Goal: Information Seeking & Learning: Learn about a topic

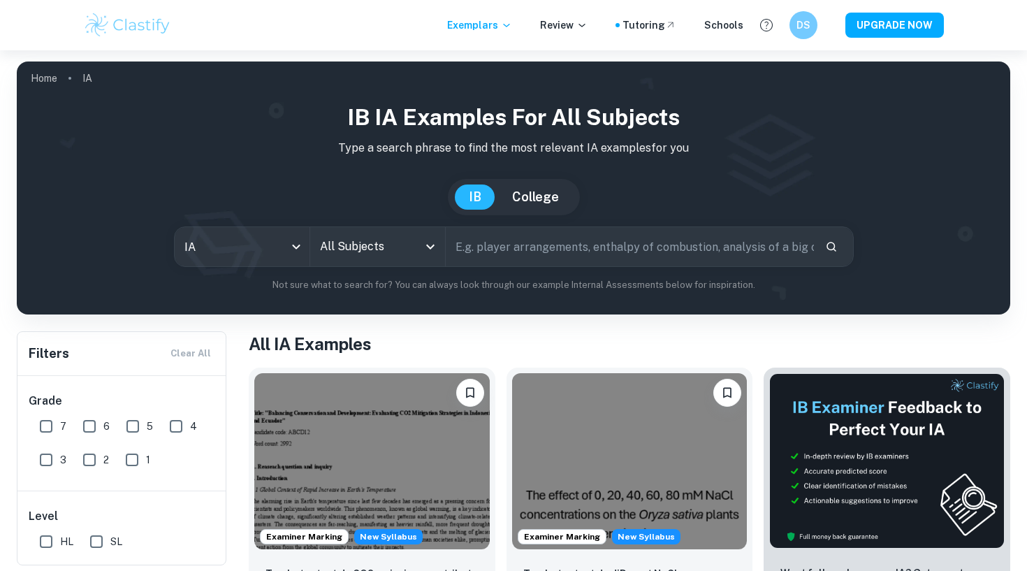
click at [435, 258] on div "All Subjects" at bounding box center [377, 246] width 135 height 39
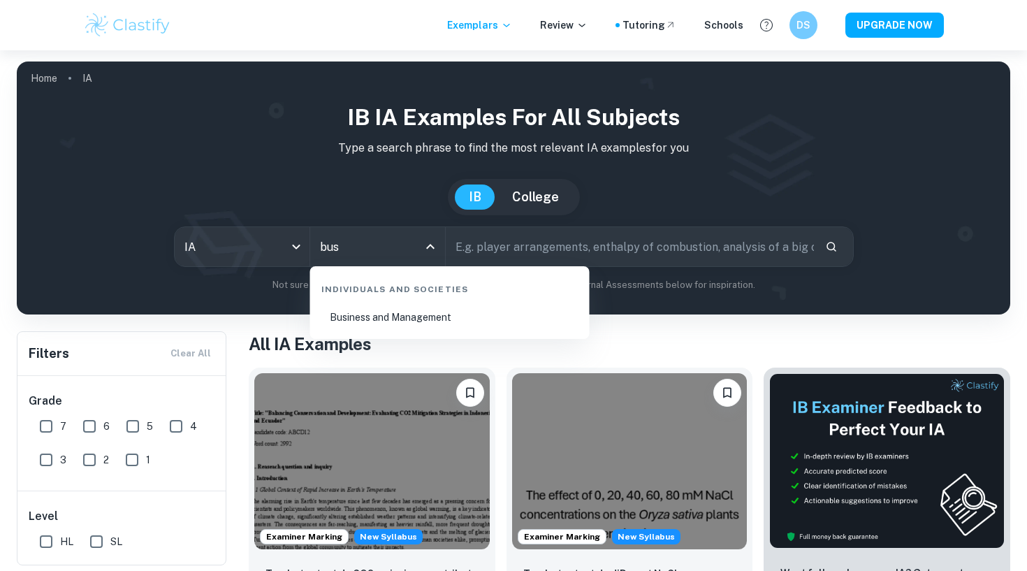
click at [395, 314] on li "Business and Management" at bounding box center [450, 317] width 268 height 32
type input "Business and Management"
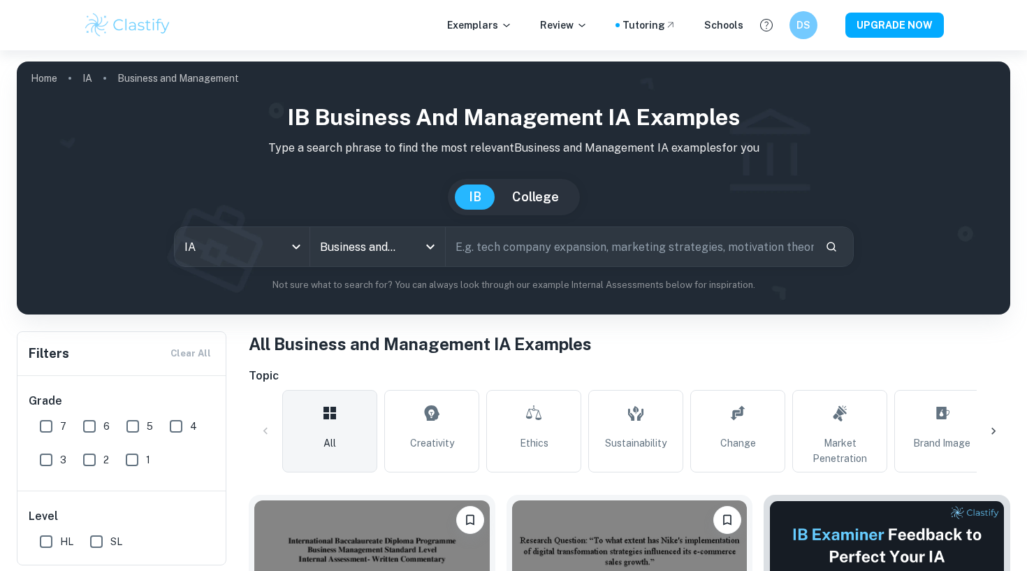
click at [538, 253] on input "text" at bounding box center [630, 246] width 368 height 39
type input "[PERSON_NAME]"
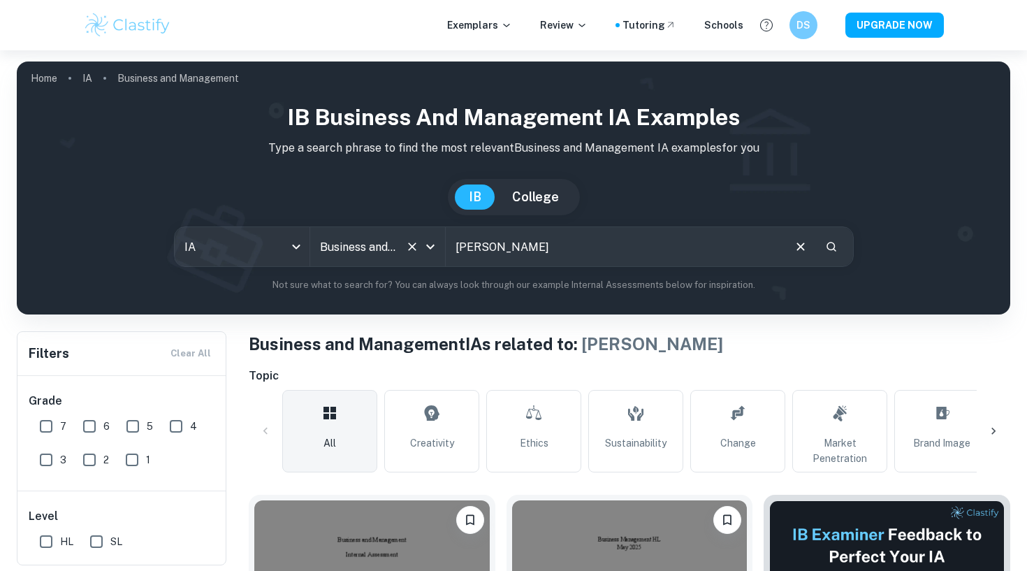
drag, startPoint x: 539, startPoint y: 265, endPoint x: 433, endPoint y: 245, distance: 108.1
click at [433, 245] on div "IA ia All Subjects Business and Management All Subjects [PERSON_NAME] ​" at bounding box center [514, 246] width 680 height 41
type input "LV"
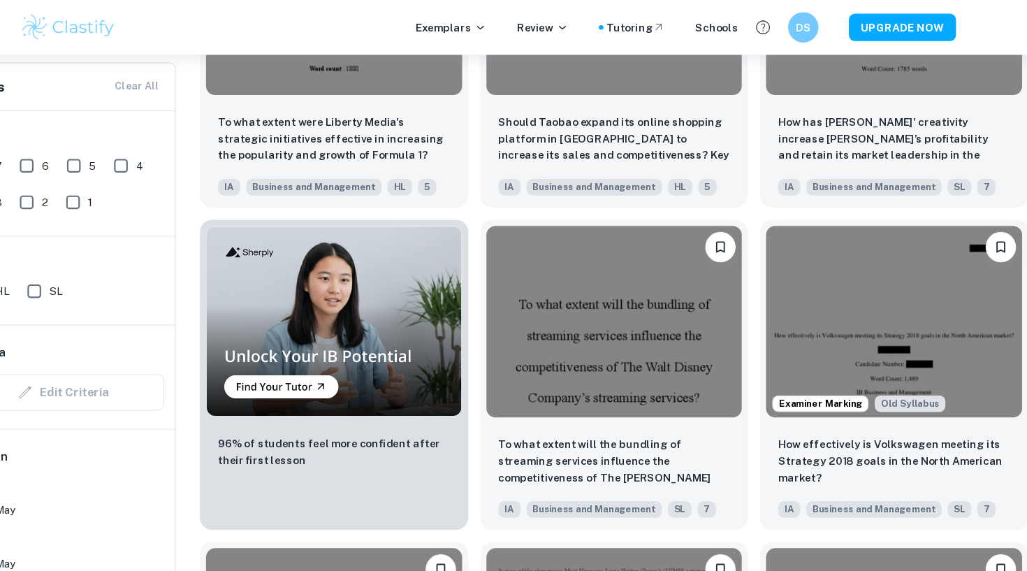
scroll to position [709, 0]
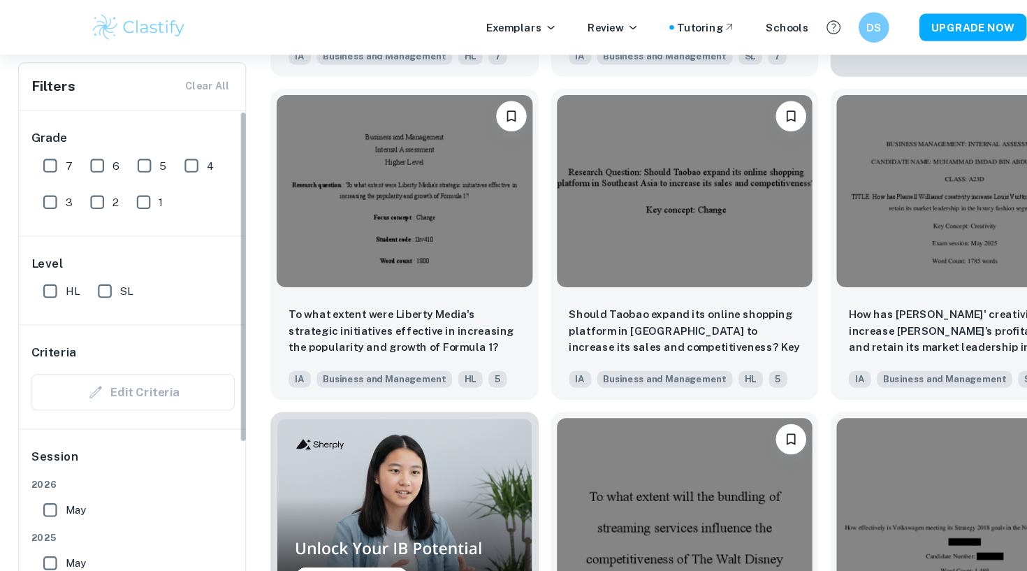
click at [46, 145] on input "7" at bounding box center [46, 152] width 28 height 28
checkbox input "true"
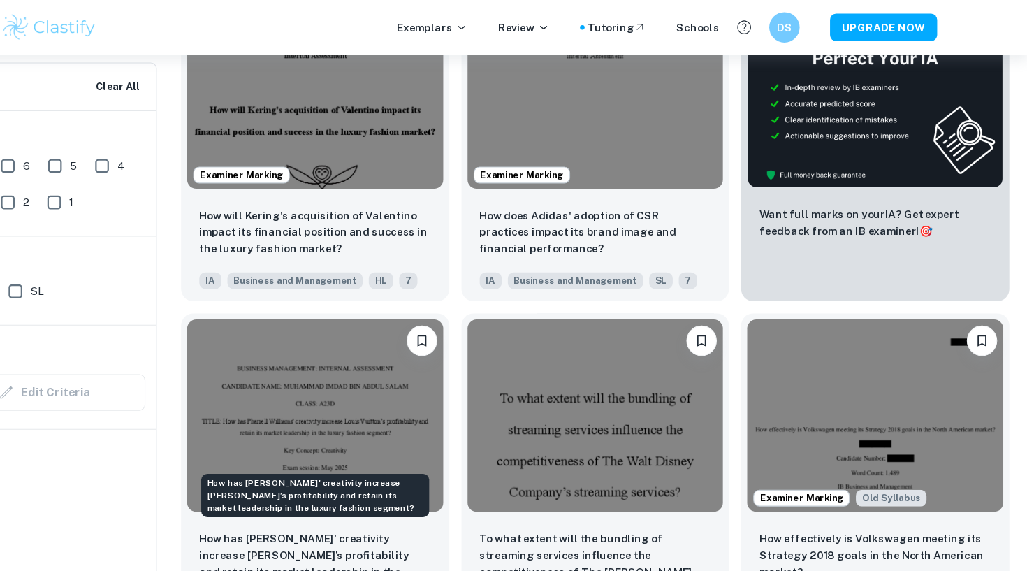
scroll to position [12, 0]
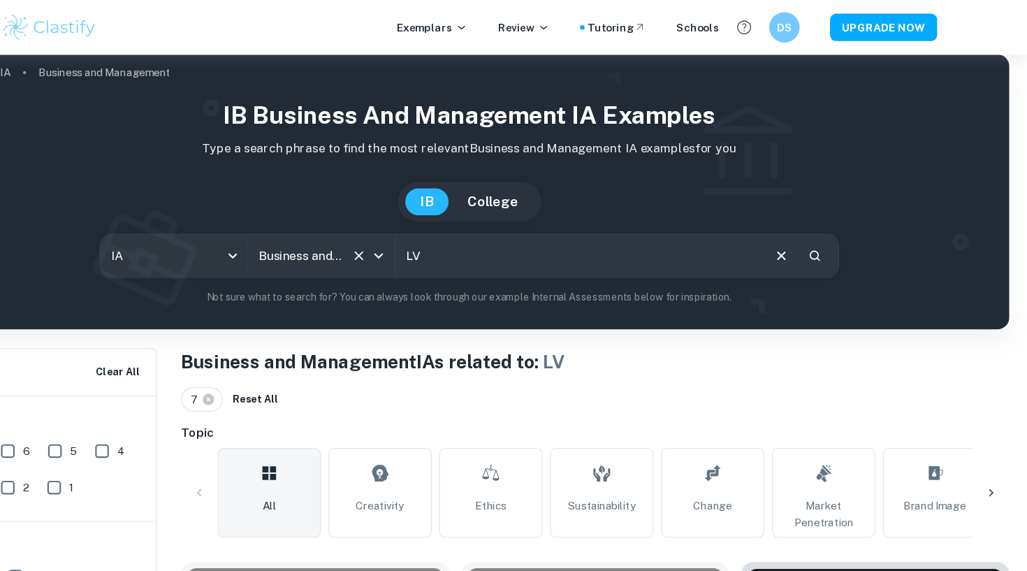
drag, startPoint x: 419, startPoint y: 232, endPoint x: 275, endPoint y: 231, distance: 143.9
click at [275, 231] on div "IA ia All Subjects Business and Management All Subjects LV ​" at bounding box center [514, 234] width 680 height 41
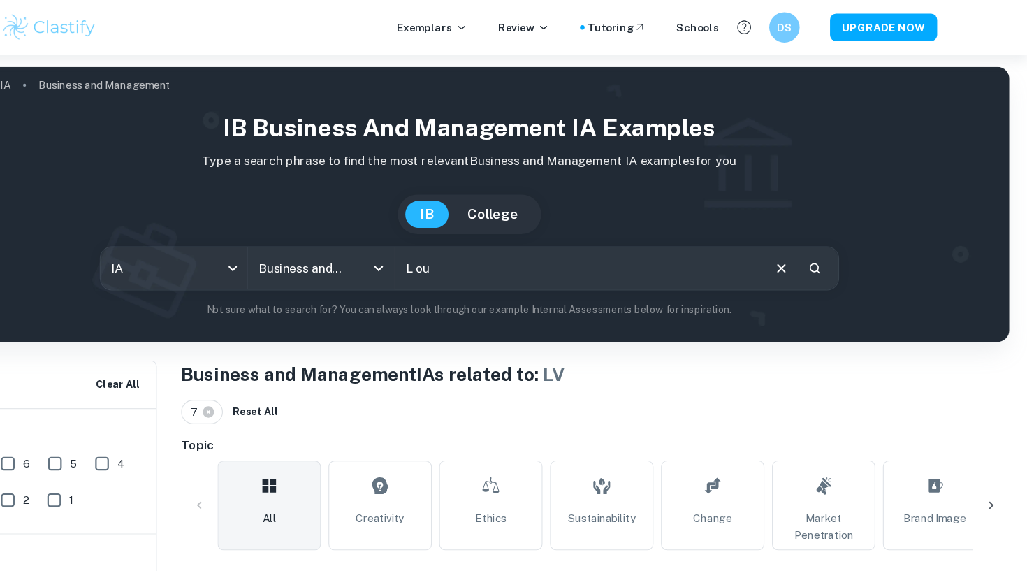
scroll to position [0, 0]
type input "Louis Vuitton"
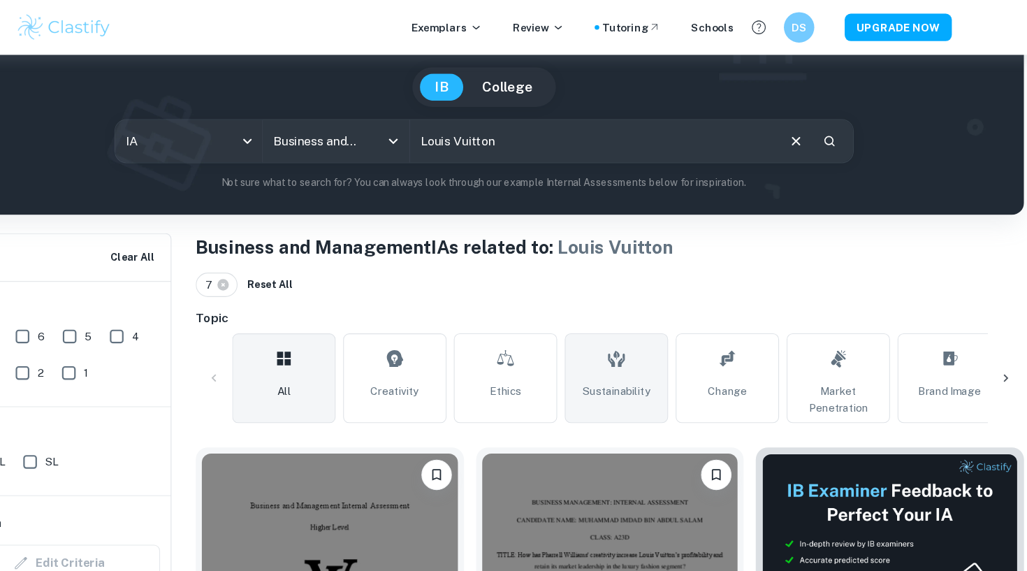
scroll to position [384, 0]
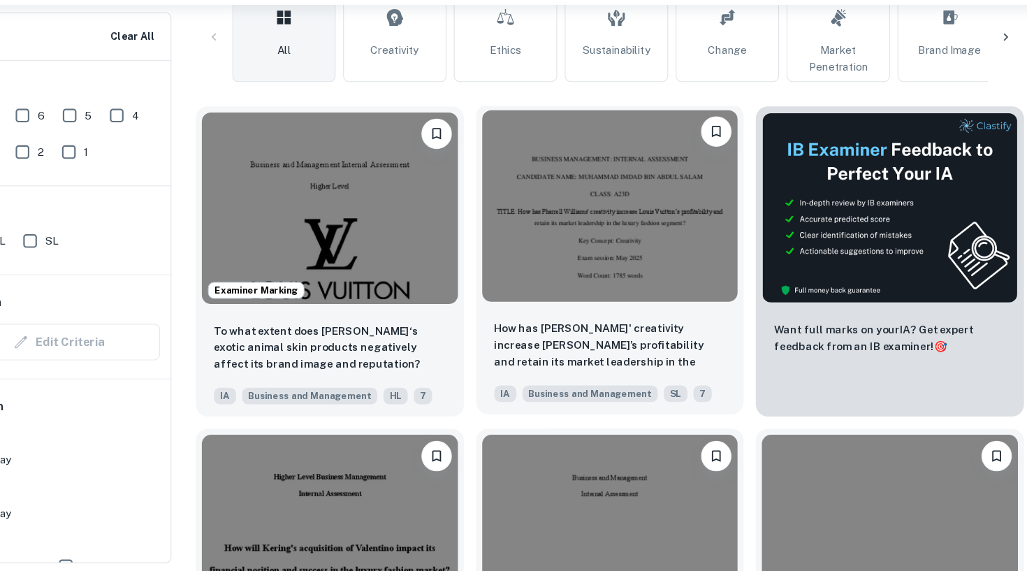
click at [606, 329] on div "How has [PERSON_NAME]' creativity increase [PERSON_NAME]’s profitability and re…" at bounding box center [630, 378] width 247 height 98
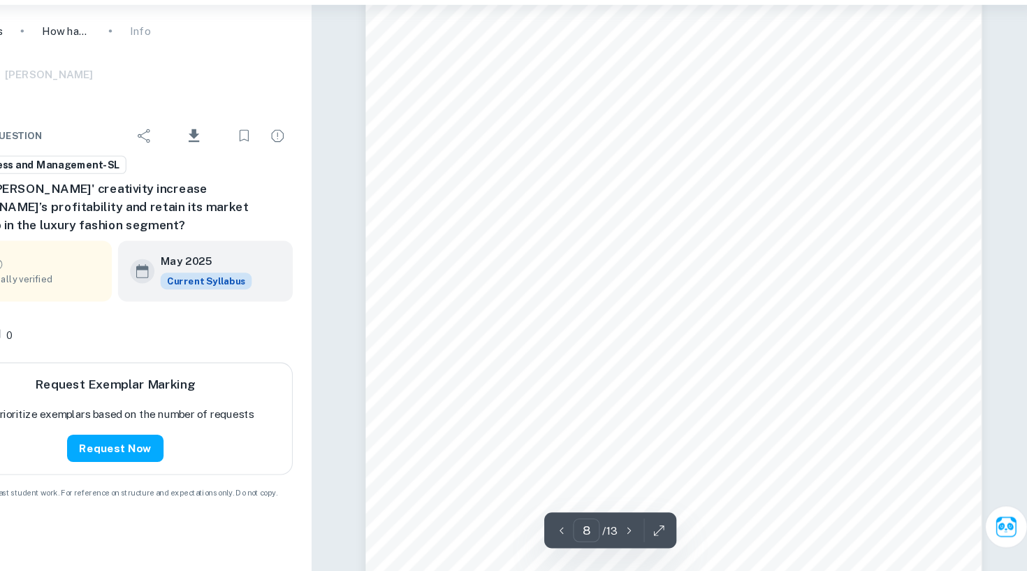
scroll to position [5956, 0]
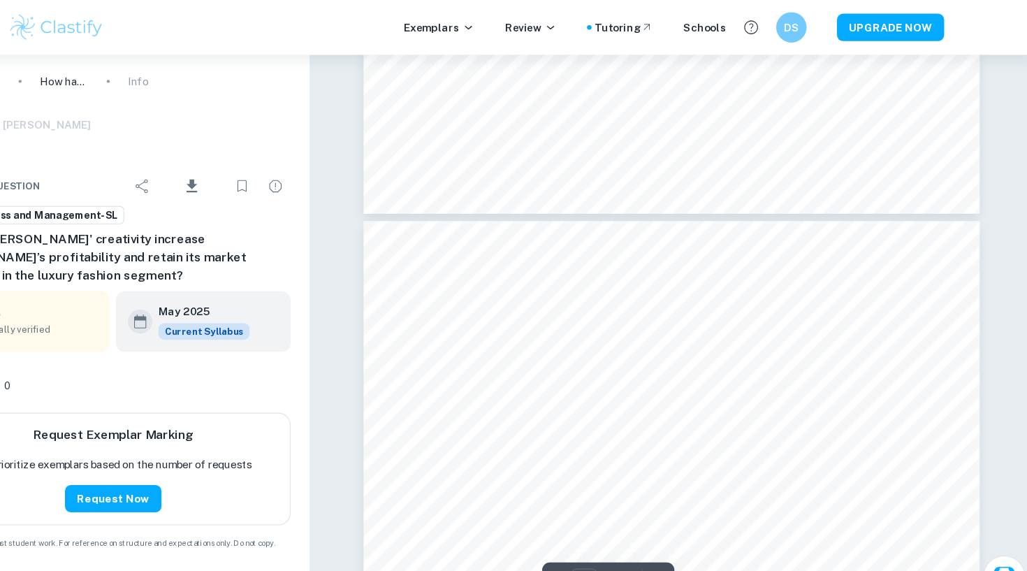
type input "6"
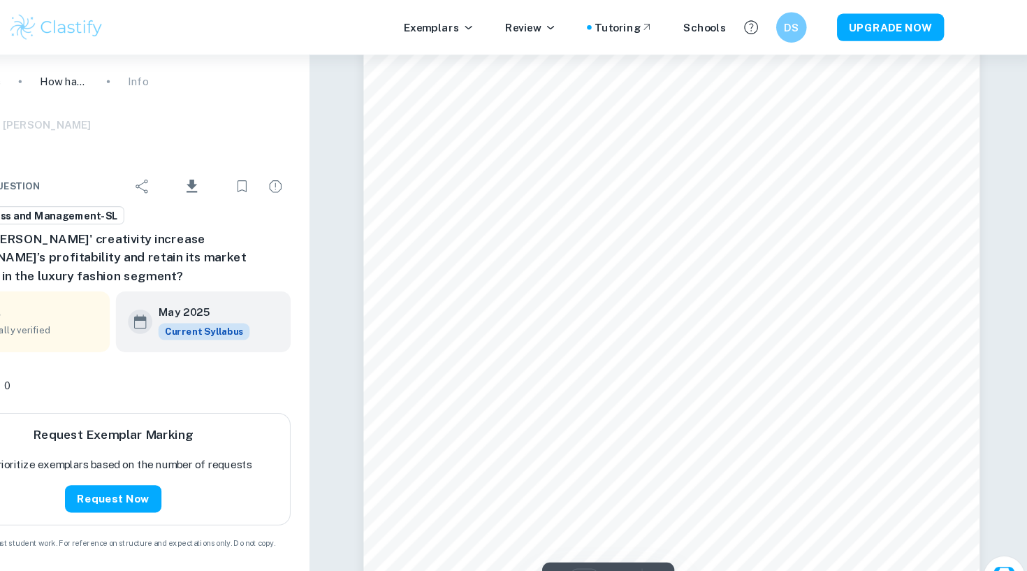
scroll to position [4499, 0]
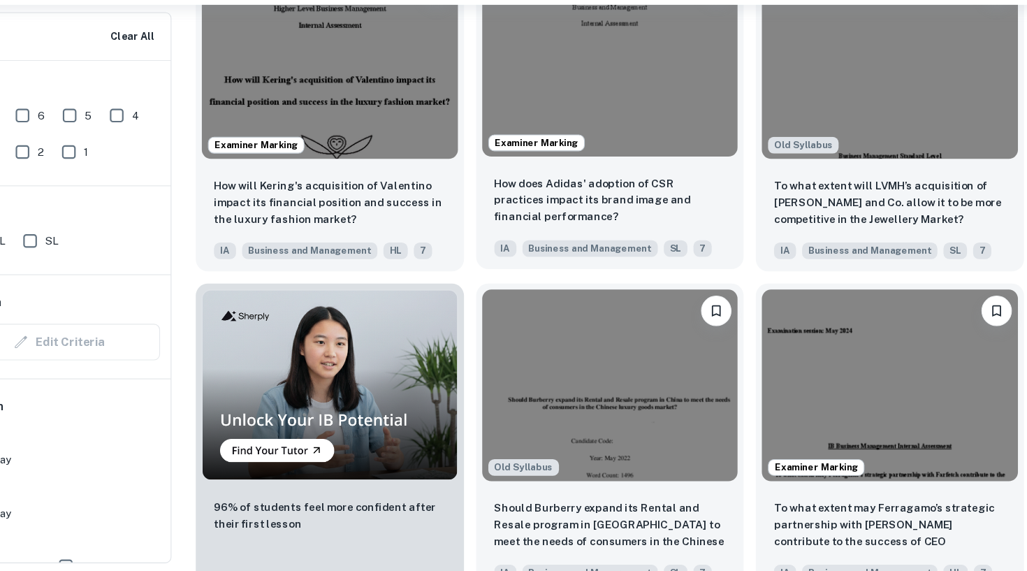
scroll to position [815, 0]
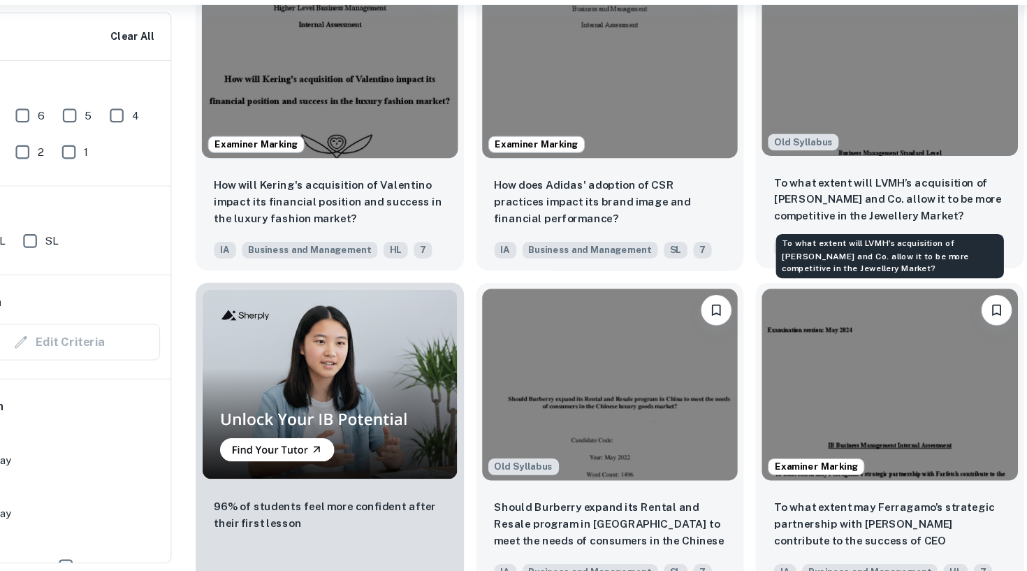
click at [780, 206] on p "To what extent will LVMH’s acquisition of [PERSON_NAME] and Co. allow it to be …" at bounding box center [886, 229] width 213 height 46
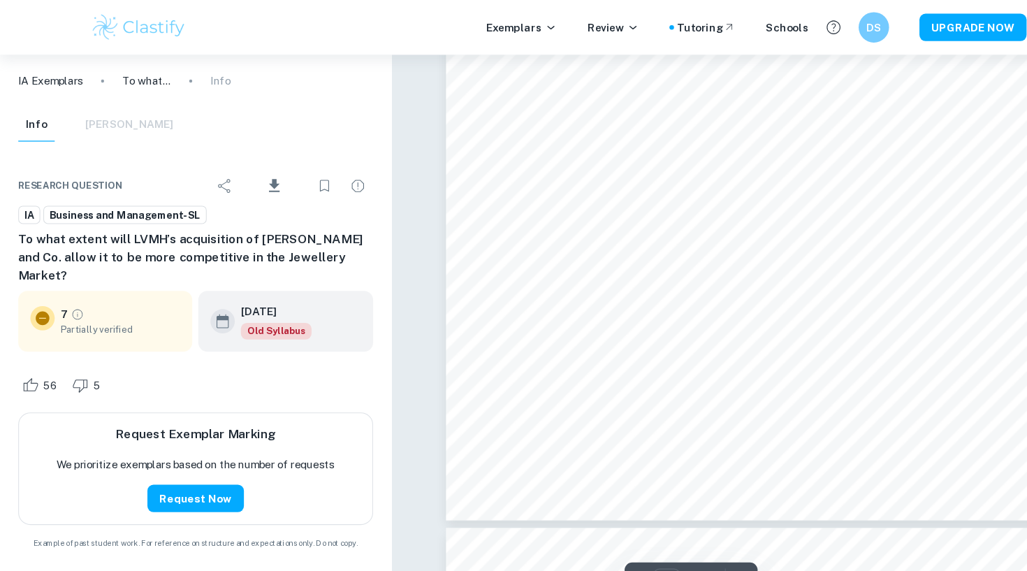
scroll to position [1450, 0]
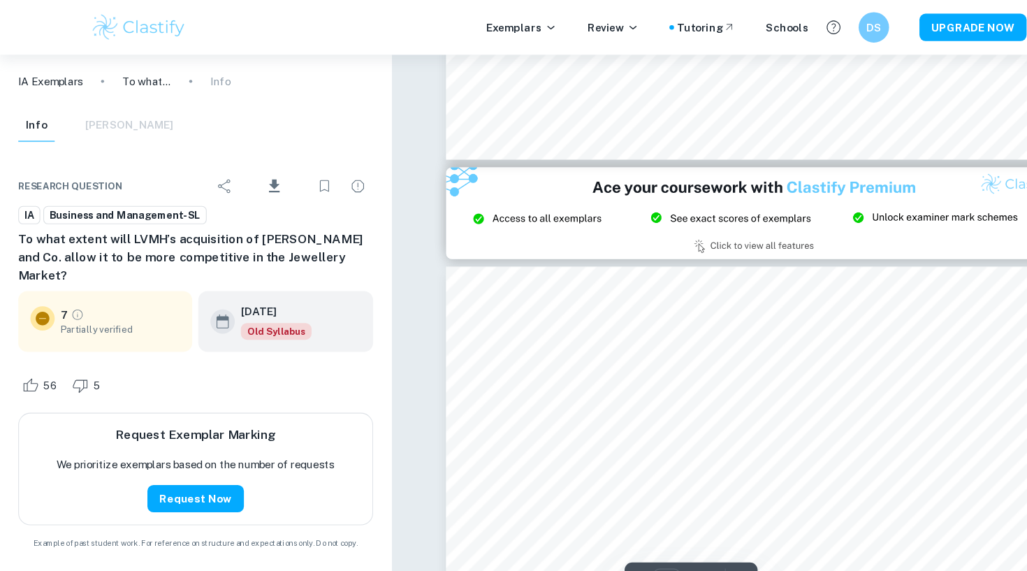
type input "2"
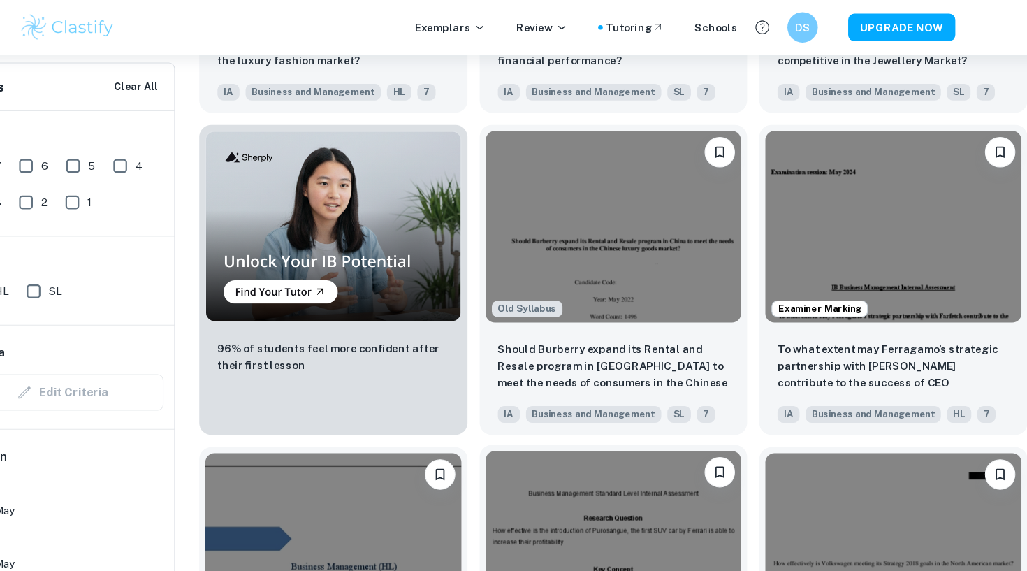
scroll to position [794, 0]
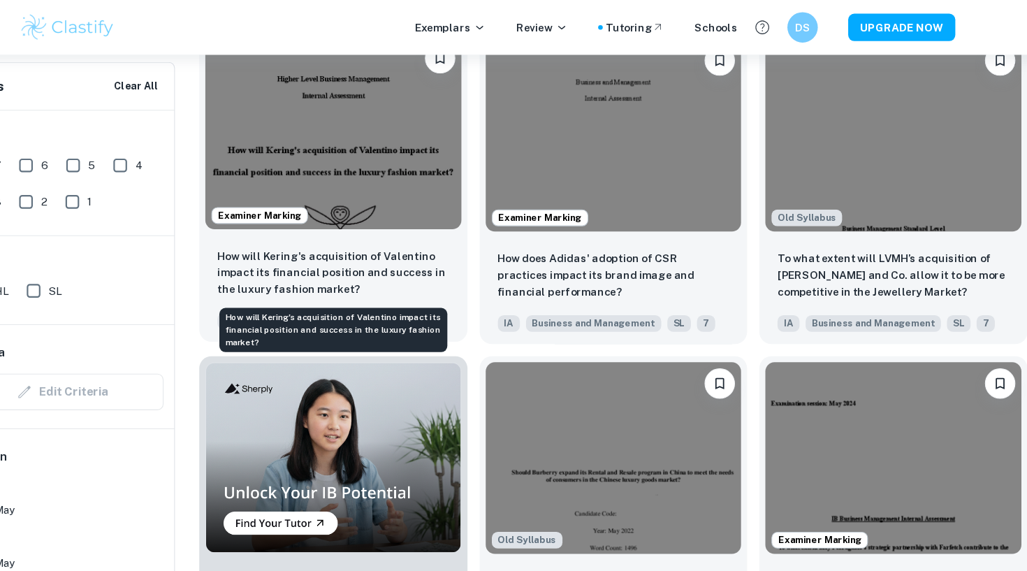
click at [265, 244] on p "How will Kering's acquisition of Valentino impact its financial position and su…" at bounding box center [371, 251] width 213 height 46
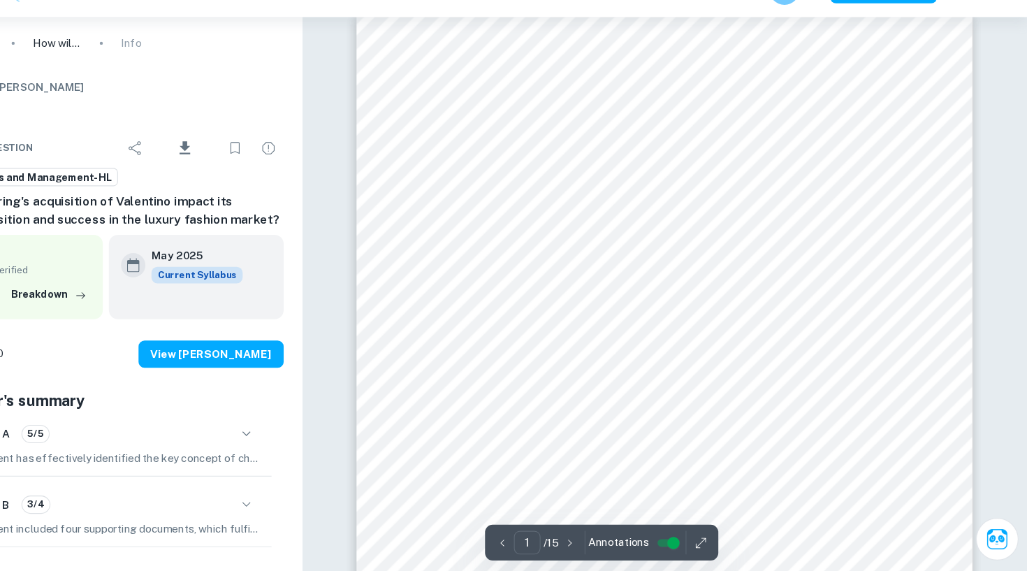
scroll to position [697, 0]
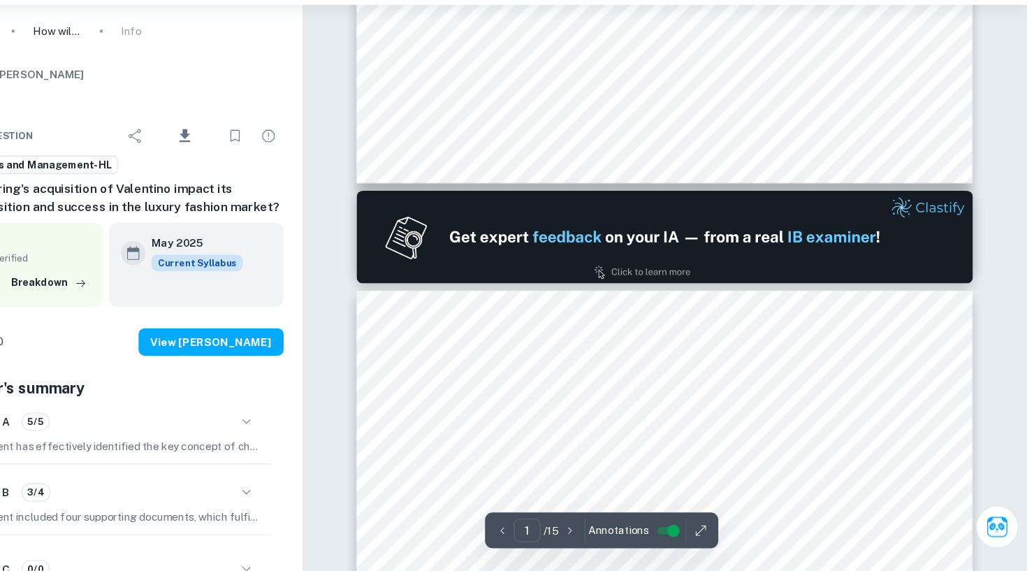
type input "2"
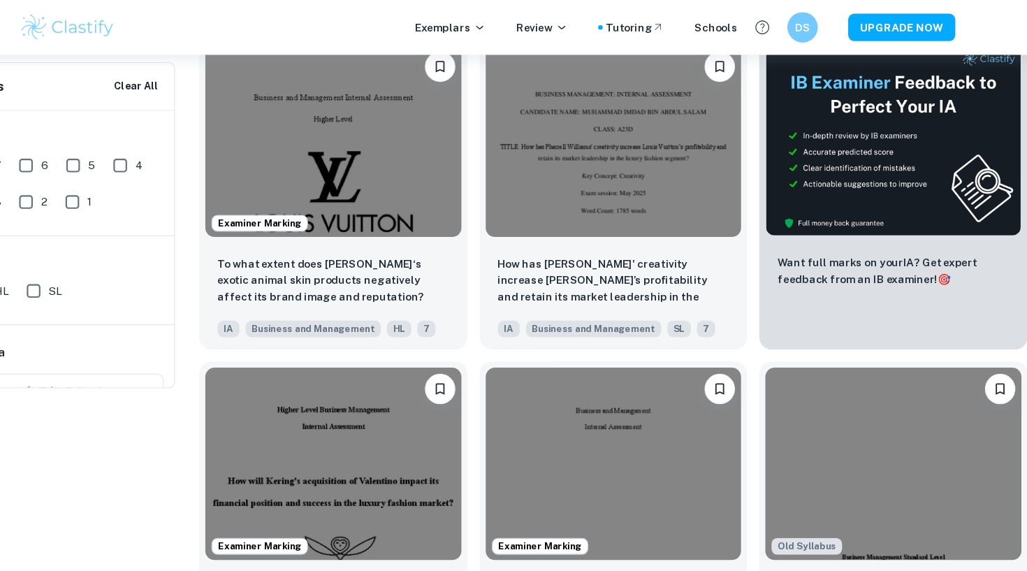
scroll to position [66, 0]
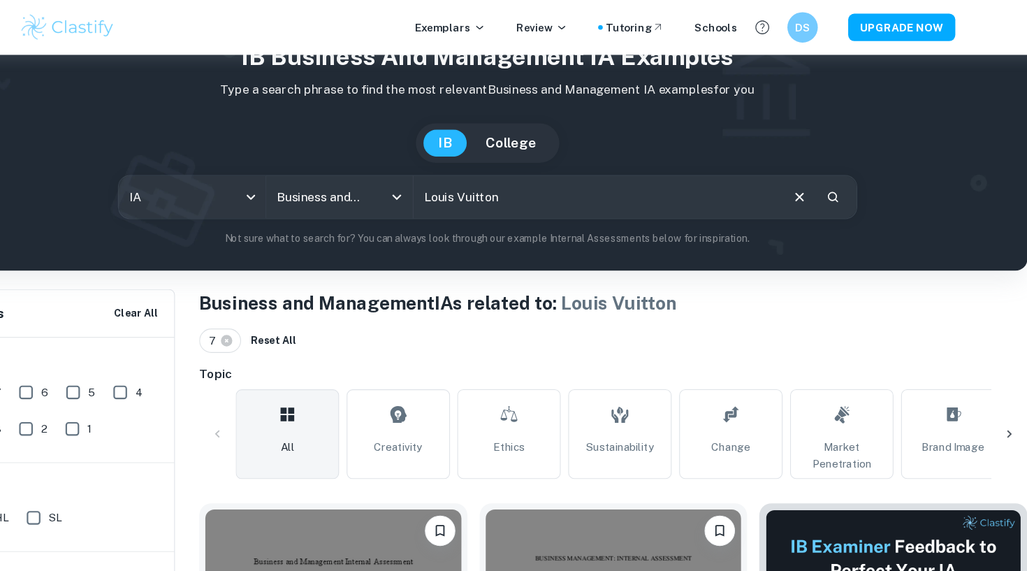
click at [486, 173] on input "Louis Vuitton" at bounding box center [614, 180] width 336 height 39
drag, startPoint x: 486, startPoint y: 180, endPoint x: 354, endPoint y: 180, distance: 131.3
click at [354, 180] on div "IA ia All Subjects Business and Management All Subjects Louis Vuitton ​" at bounding box center [514, 181] width 680 height 41
drag, startPoint x: 469, startPoint y: 181, endPoint x: 386, endPoint y: 181, distance: 83.1
click at [446, 181] on input "Louis Vuitton" at bounding box center [614, 180] width 336 height 39
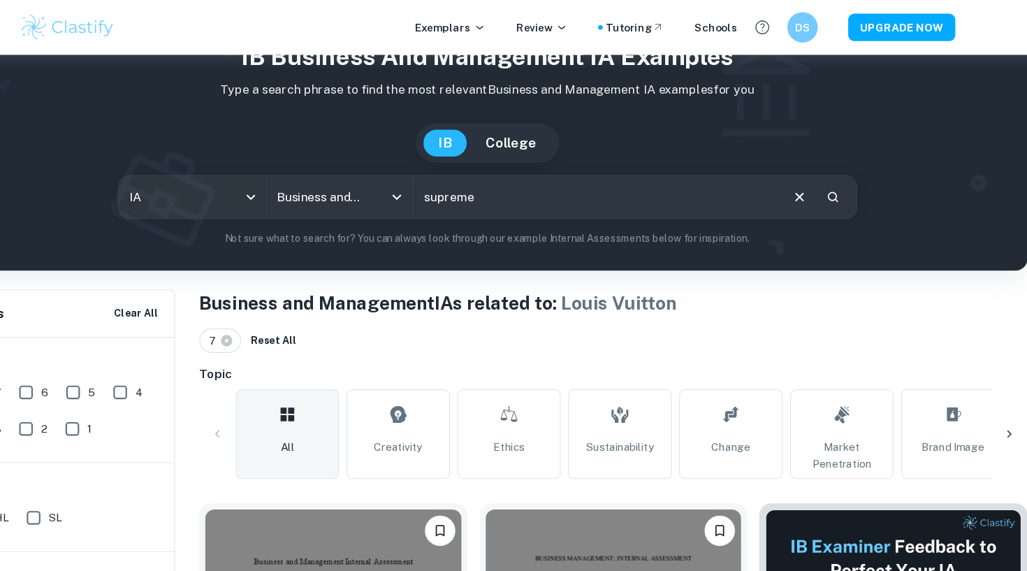
type input "supreme"
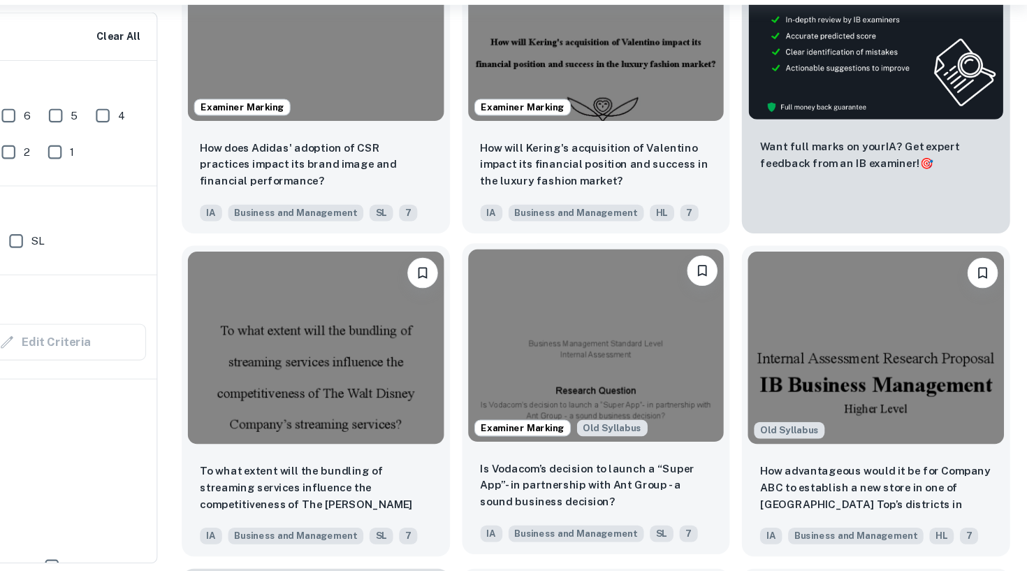
scroll to position [560, 0]
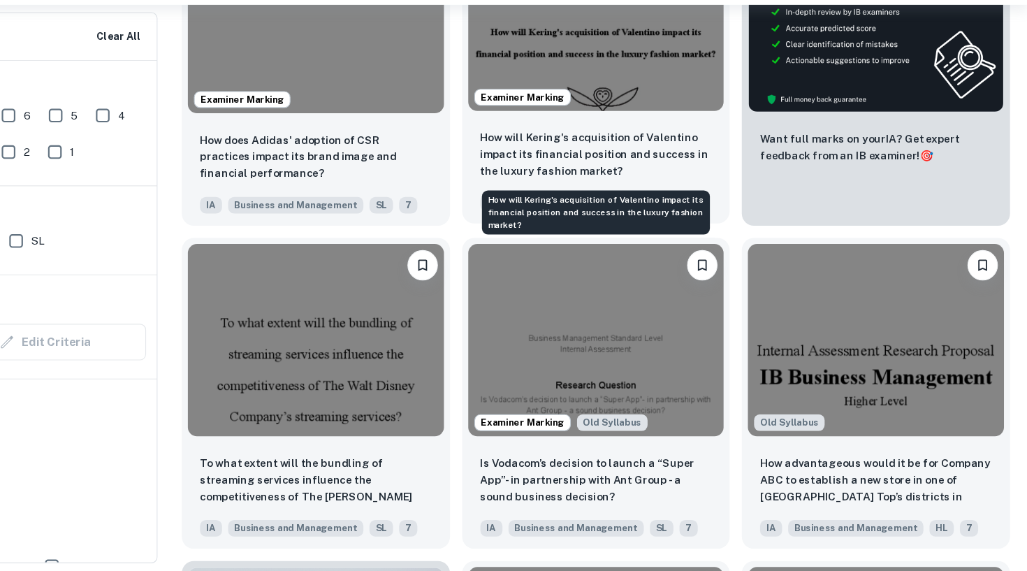
click at [523, 165] on p "How will Kering's acquisition of Valentino impact its financial position and su…" at bounding box center [629, 188] width 213 height 46
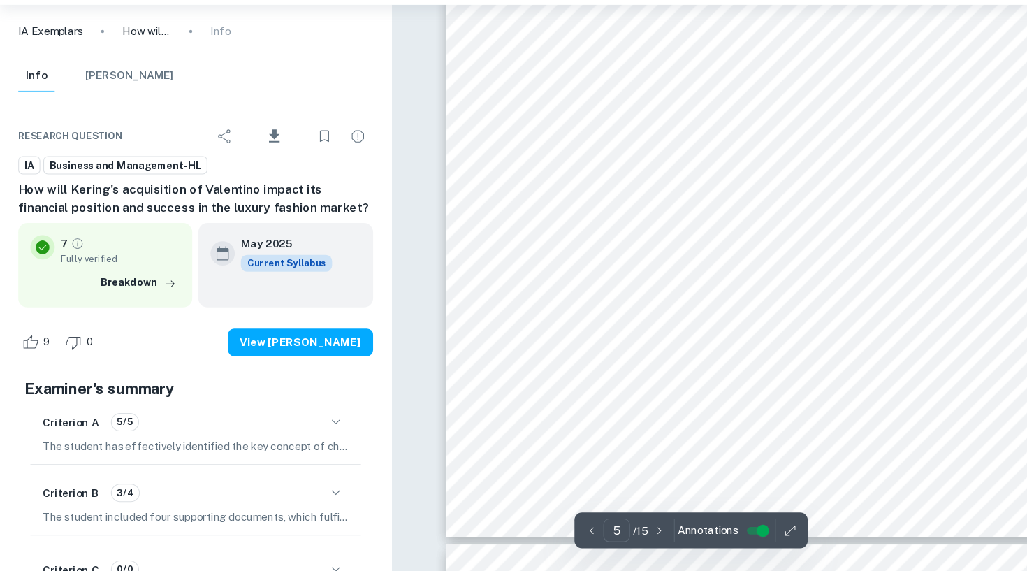
scroll to position [3721, 0]
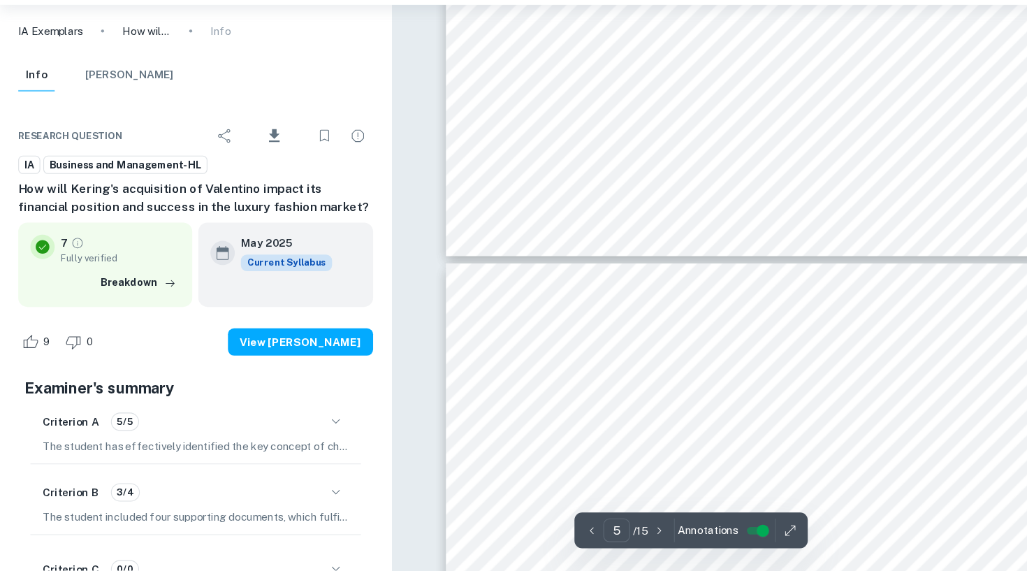
type input "6"
